Goal: Information Seeking & Learning: Check status

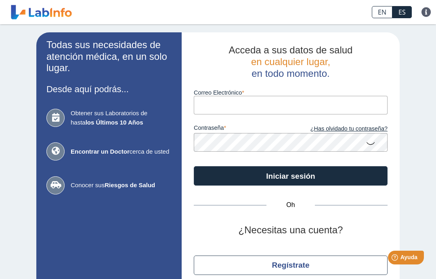
click at [227, 105] on input "Correo Electrónico" at bounding box center [291, 105] width 194 height 18
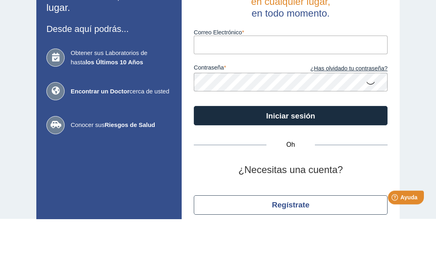
type input "[EMAIL_ADDRESS][DOMAIN_NAME]"
click at [428, 35] on div "Todas sus necesidades de atención médica, en un solo lugar. Desde aquí podrás..…" at bounding box center [218, 169] width 436 height 290
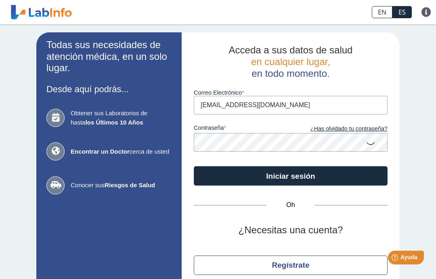
click at [299, 172] on font "Iniciar sesión" at bounding box center [290, 176] width 49 height 8
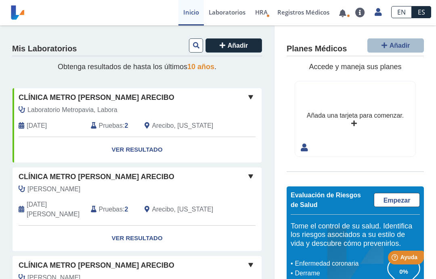
click at [135, 161] on link "Ver resultado" at bounding box center [137, 149] width 249 height 25
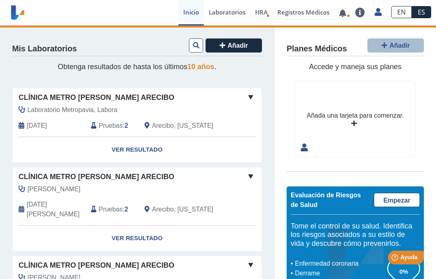
click at [125, 152] on link "Ver resultado" at bounding box center [137, 149] width 249 height 25
click at [142, 151] on link "Ver resultado" at bounding box center [137, 149] width 249 height 25
click at [137, 153] on font "Ver resultado" at bounding box center [137, 149] width 51 height 7
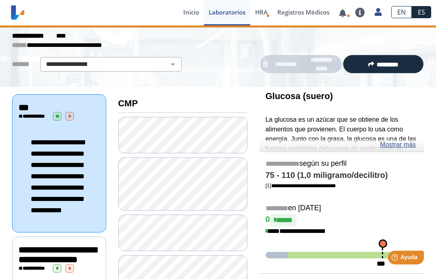
scroll to position [38, 0]
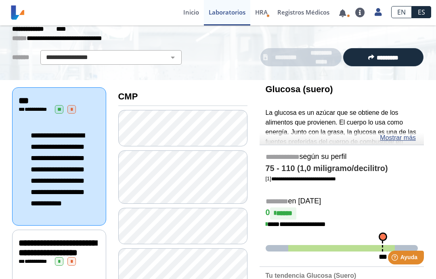
click at [390, 137] on font "Mostrar más" at bounding box center [398, 137] width 36 height 7
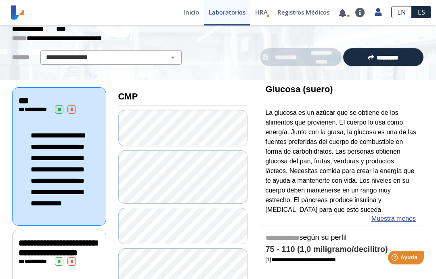
click at [402, 135] on font "La glucosa es un azúcar que se obtiene de los alimentos que provienen. El cuerp…" at bounding box center [341, 160] width 151 height 103
click at [399, 215] on font "Muestra menos" at bounding box center [394, 218] width 44 height 7
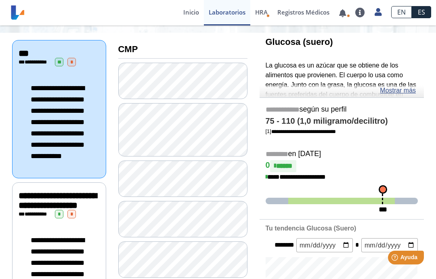
scroll to position [88, 0]
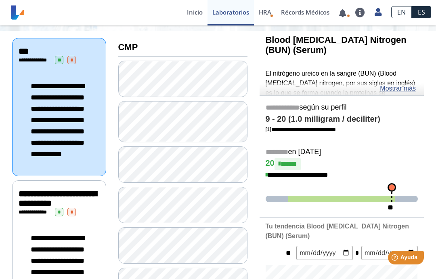
click at [400, 84] on link "Mostrar más" at bounding box center [398, 89] width 36 height 10
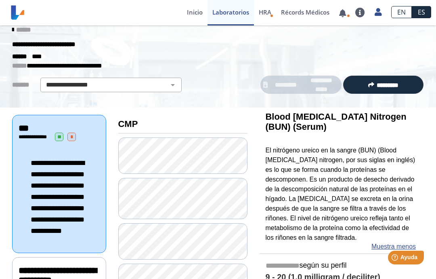
scroll to position [10, 0]
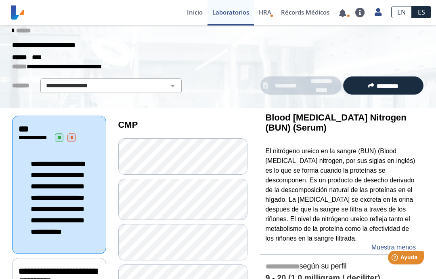
click at [397, 242] on link "Muestra menos" at bounding box center [394, 247] width 44 height 10
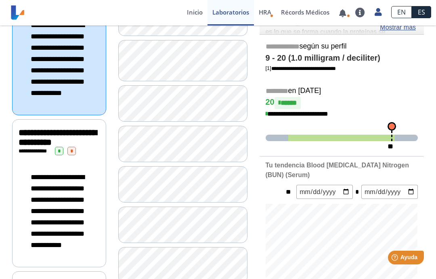
scroll to position [151, 0]
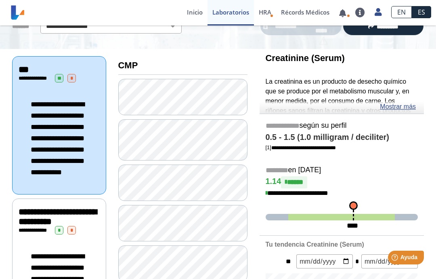
scroll to position [66, 0]
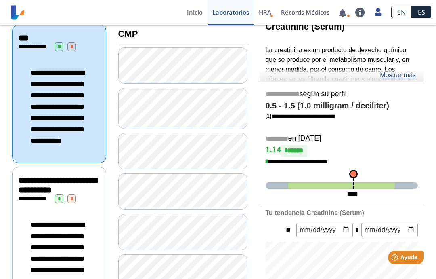
scroll to position [112, 0]
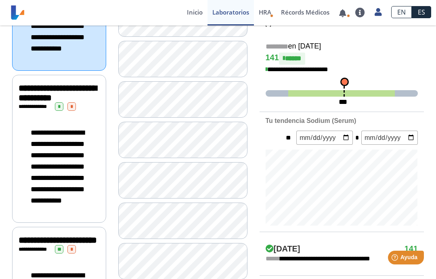
scroll to position [191, 0]
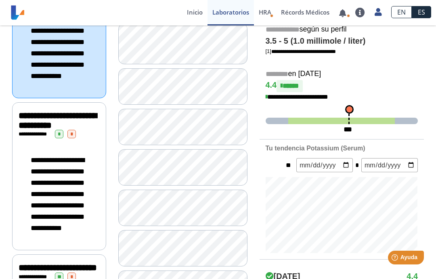
scroll to position [167, 0]
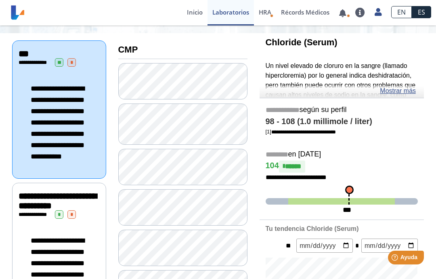
scroll to position [82, 0]
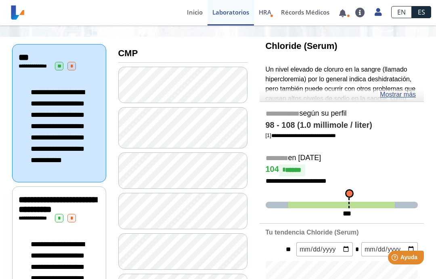
click at [398, 90] on link "Mostrar más" at bounding box center [398, 95] width 36 height 10
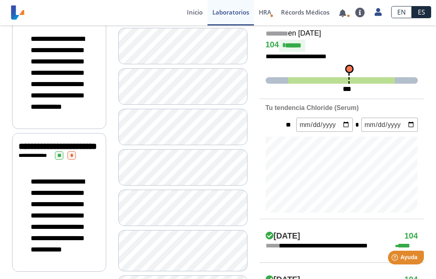
scroll to position [289, 0]
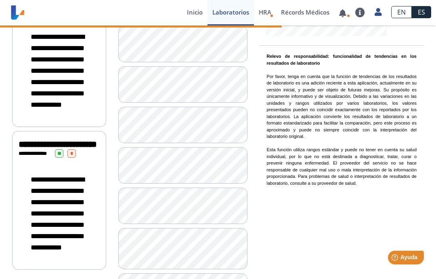
scroll to position [292, 0]
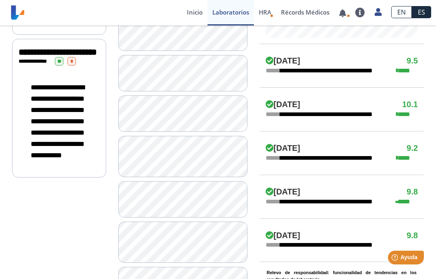
scroll to position [381, 0]
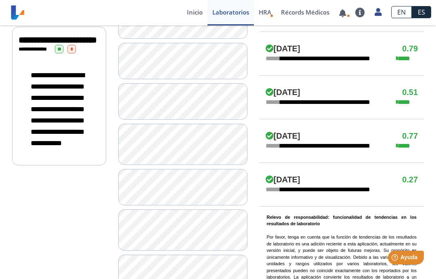
scroll to position [401, 0]
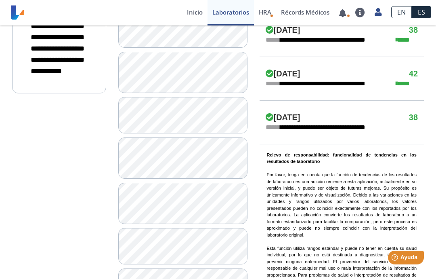
scroll to position [465, 0]
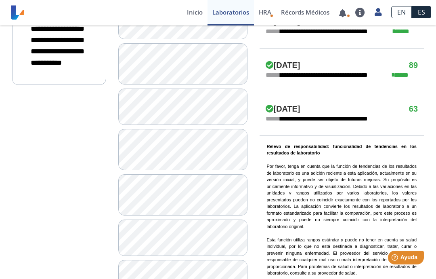
scroll to position [485, 0]
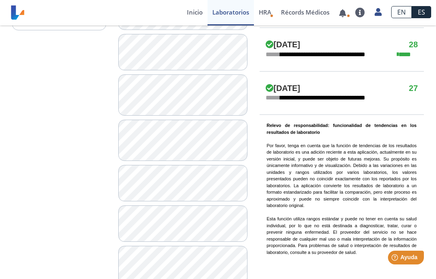
scroll to position [529, 0]
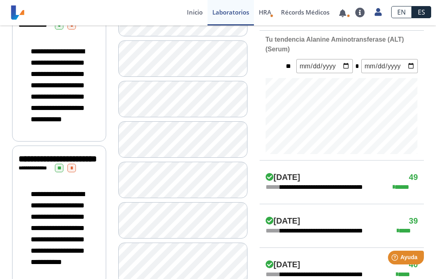
scroll to position [271, 0]
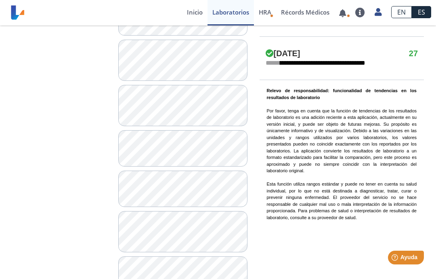
scroll to position [581, 0]
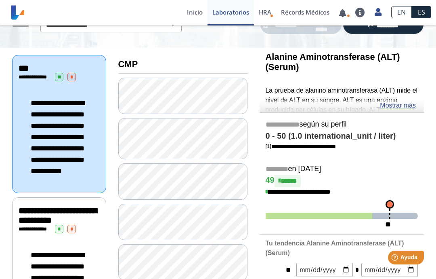
scroll to position [64, 0]
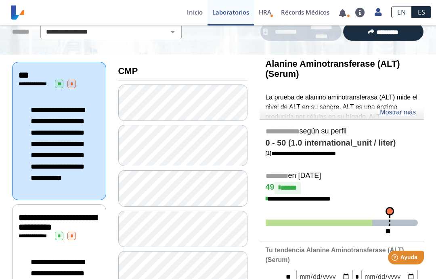
click at [402, 109] on link "Mostrar más" at bounding box center [398, 113] width 36 height 10
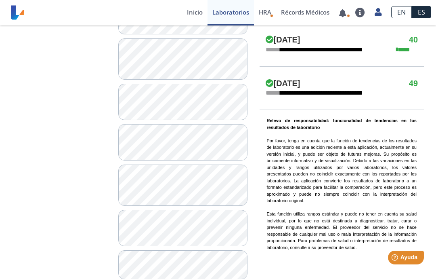
scroll to position [610, 0]
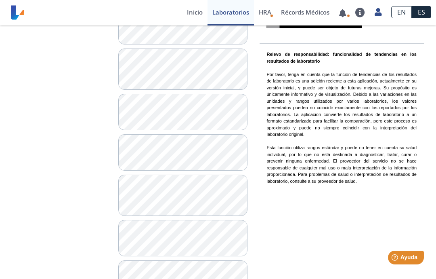
scroll to position [601, 0]
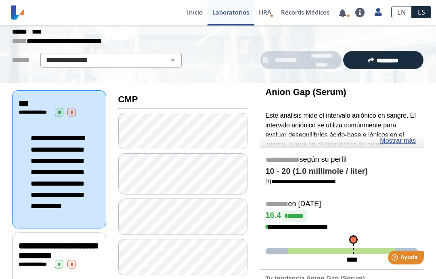
scroll to position [33, 0]
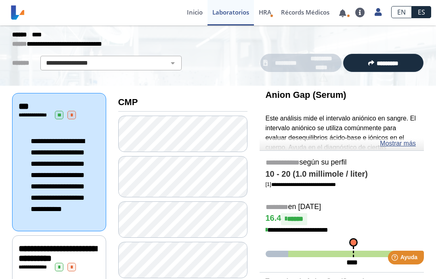
click at [405, 143] on link "Mostrar más" at bounding box center [398, 144] width 36 height 10
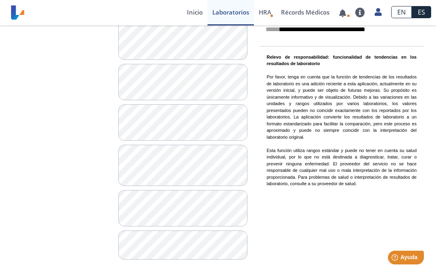
scroll to position [629, 0]
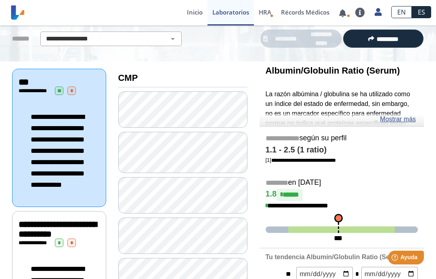
scroll to position [57, 0]
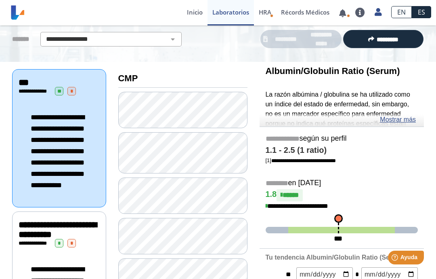
click at [408, 120] on link "Mostrar más" at bounding box center [398, 120] width 36 height 10
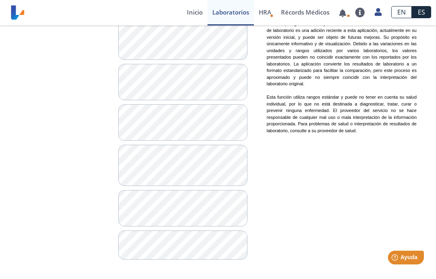
scroll to position [629, 0]
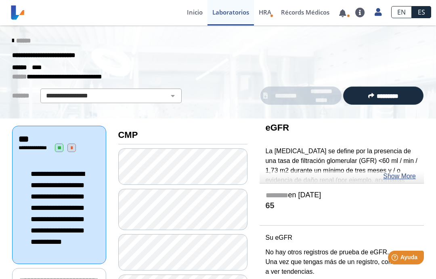
click at [403, 173] on link "Show More" at bounding box center [400, 176] width 33 height 10
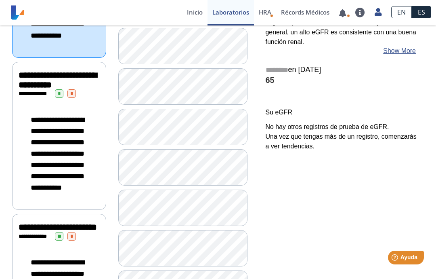
scroll to position [192, 0]
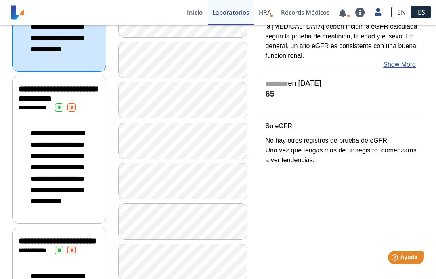
click at [87, 112] on div "**********" at bounding box center [59, 107] width 81 height 8
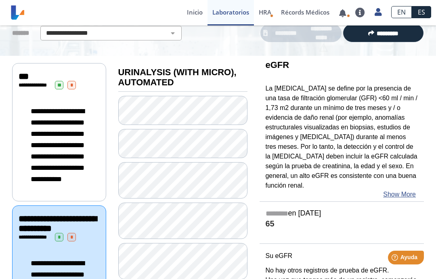
scroll to position [69, 0]
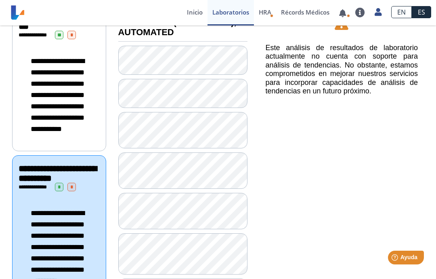
scroll to position [122, 0]
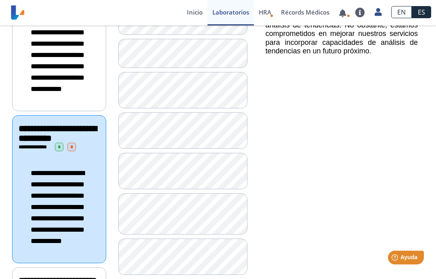
scroll to position [160, 0]
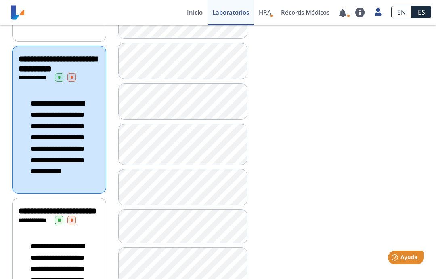
scroll to position [228, 0]
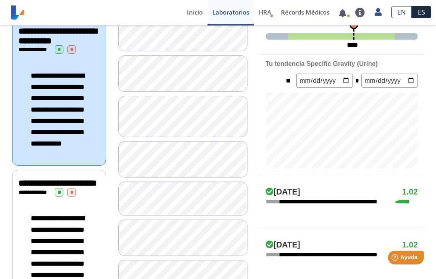
scroll to position [245, 0]
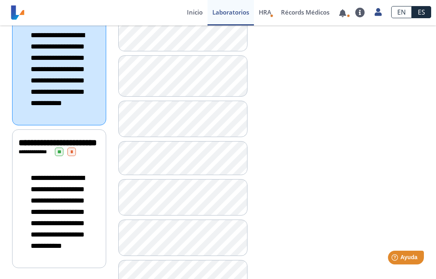
scroll to position [295, 0]
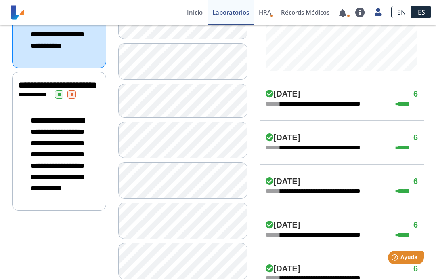
scroll to position [343, 0]
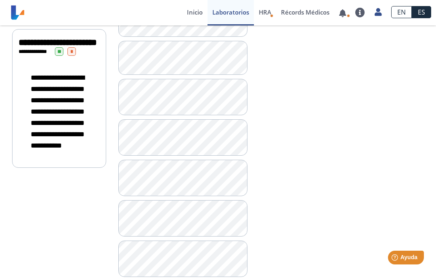
scroll to position [391, 0]
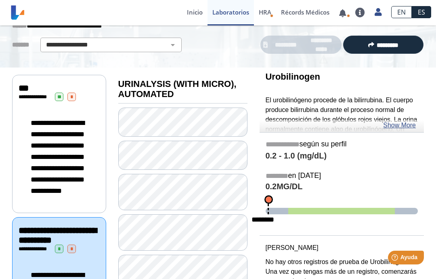
scroll to position [51, 0]
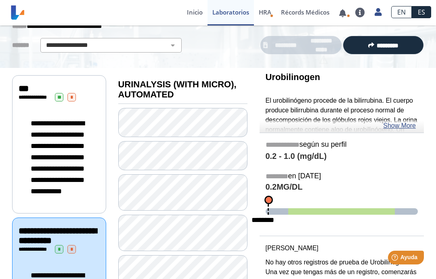
click at [405, 122] on link "Show More" at bounding box center [400, 126] width 33 height 10
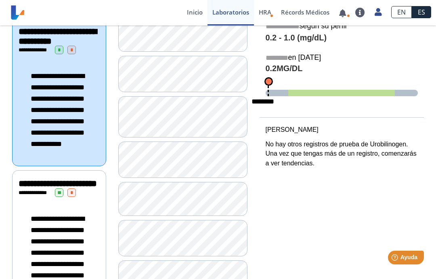
scroll to position [248, 0]
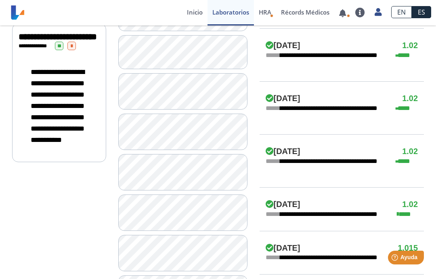
scroll to position [400, 0]
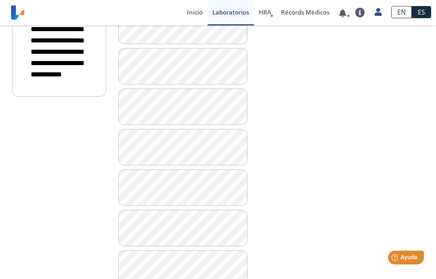
scroll to position [464, 0]
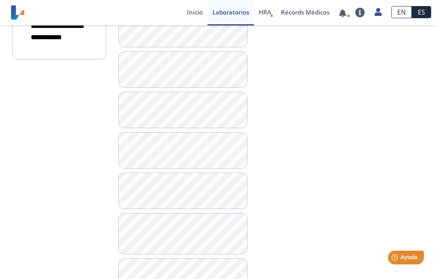
scroll to position [500, 0]
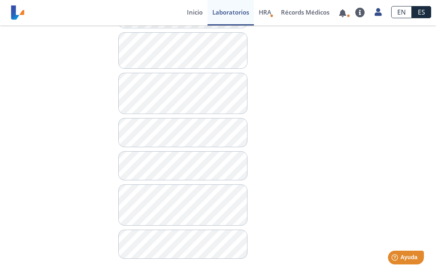
scroll to position [638, 0]
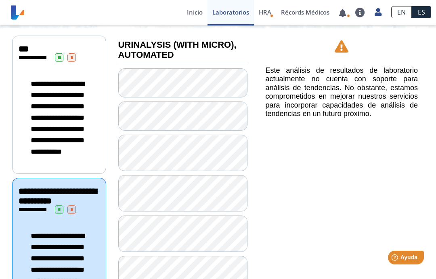
scroll to position [44, 0]
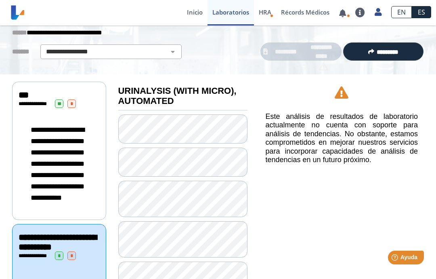
click at [63, 101] on span "**" at bounding box center [59, 103] width 8 height 8
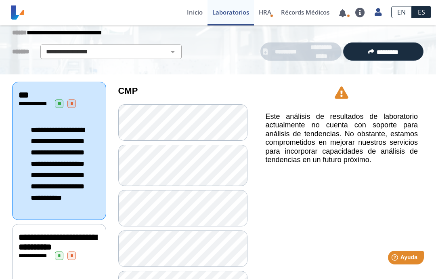
click at [89, 103] on div "**********" at bounding box center [59, 103] width 81 height 8
click at [87, 105] on div "**********" at bounding box center [59, 103] width 81 height 8
click at [76, 99] on span "*" at bounding box center [71, 103] width 8 height 8
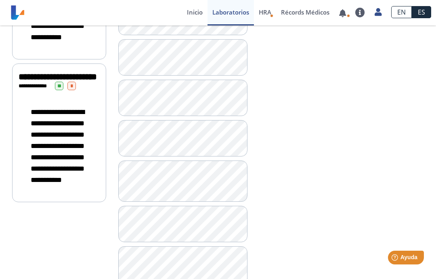
scroll to position [345, 0]
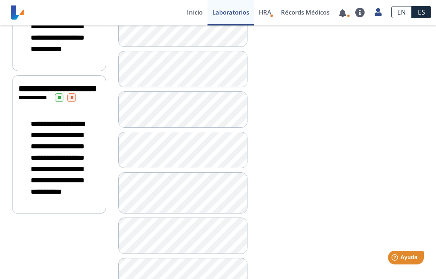
click at [64, 102] on div "**********" at bounding box center [59, 97] width 81 height 8
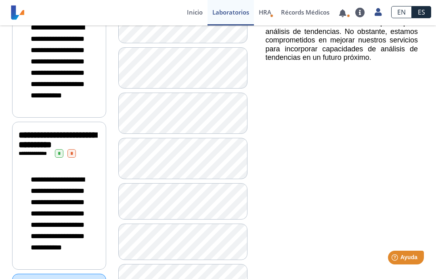
scroll to position [148, 0]
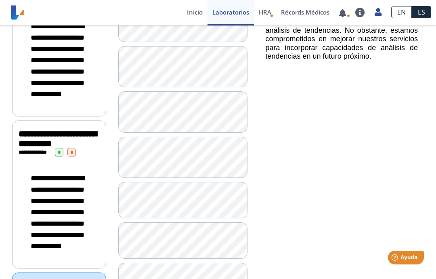
click at [63, 156] on span "*" at bounding box center [59, 152] width 8 height 8
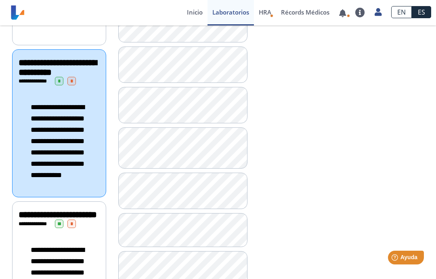
scroll to position [217, 0]
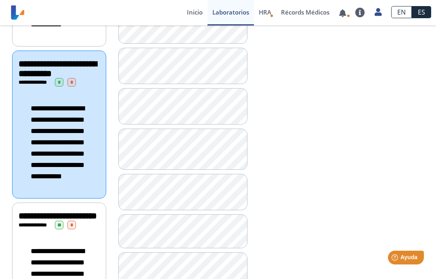
click at [76, 86] on span "*" at bounding box center [71, 82] width 8 height 8
click at [83, 78] on div "**********" at bounding box center [59, 68] width 81 height 19
click at [76, 86] on span "*" at bounding box center [71, 82] width 8 height 8
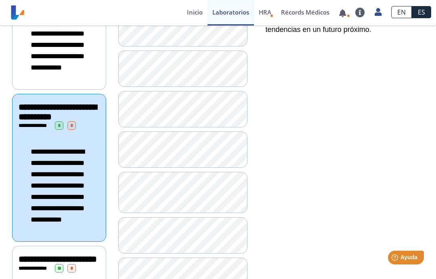
scroll to position [178, 0]
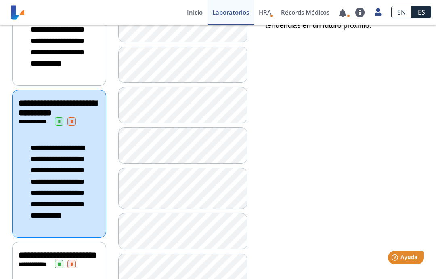
click at [63, 126] on span "*" at bounding box center [59, 121] width 8 height 8
click at [76, 126] on span "*" at bounding box center [71, 121] width 8 height 8
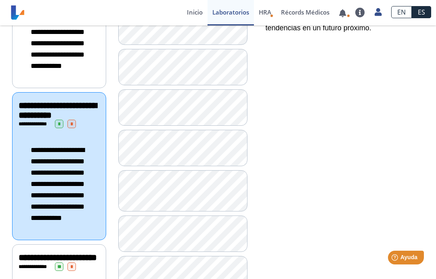
scroll to position [175, 0]
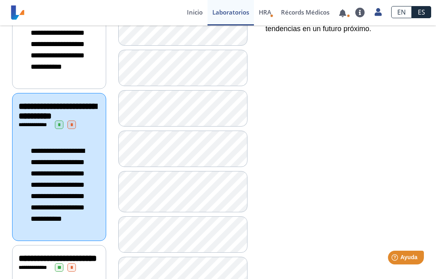
click at [76, 129] on span "*" at bounding box center [71, 124] width 8 height 8
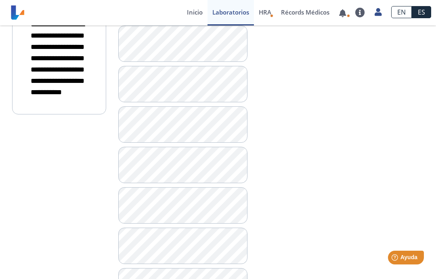
scroll to position [447, 0]
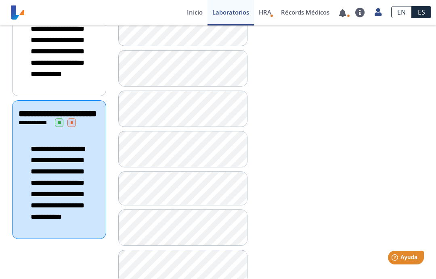
scroll to position [297, 0]
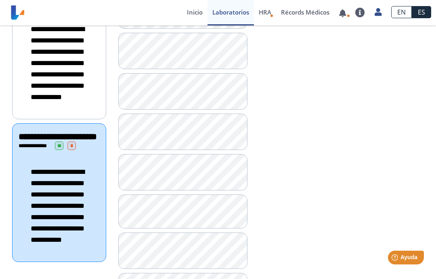
click at [37, 101] on span "**********" at bounding box center [58, 62] width 54 height 75
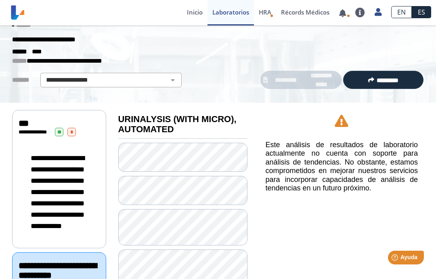
scroll to position [0, 0]
